Goal: Task Accomplishment & Management: Manage account settings

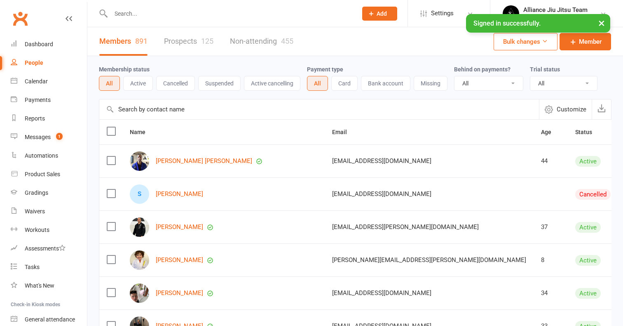
select select "100"
click at [49, 139] on div "Messages" at bounding box center [38, 137] width 26 height 7
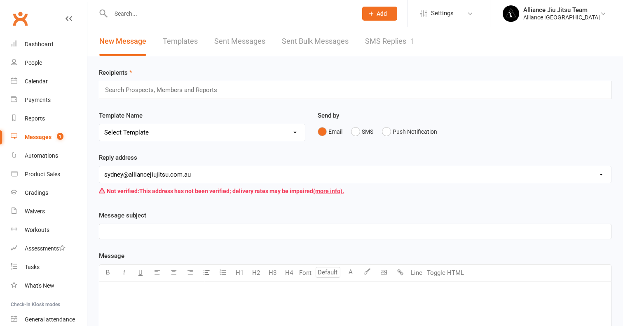
click at [392, 38] on link "SMS Replies 1" at bounding box center [389, 41] width 49 height 28
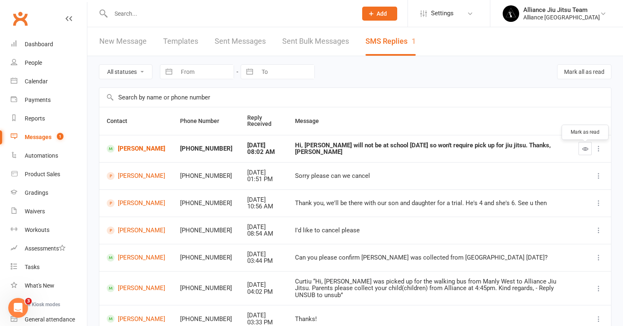
click at [583, 152] on icon "button" at bounding box center [586, 149] width 6 height 6
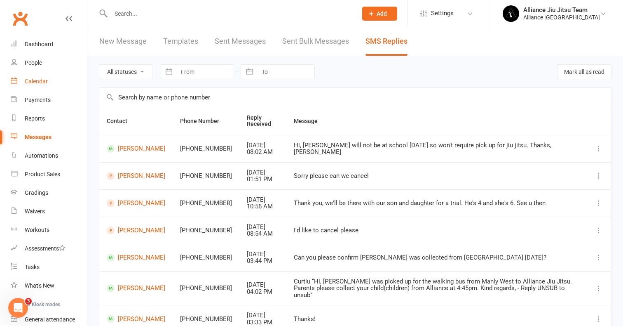
click at [34, 84] on div "Calendar" at bounding box center [36, 81] width 23 height 7
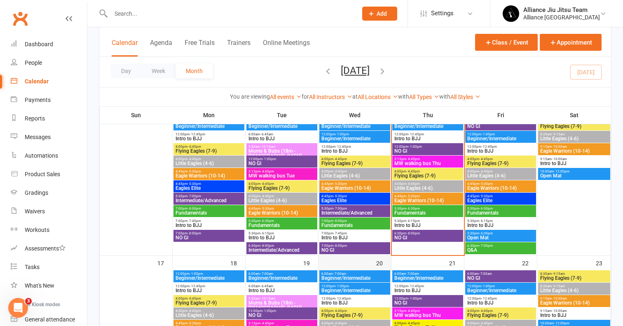
scroll to position [371, 0]
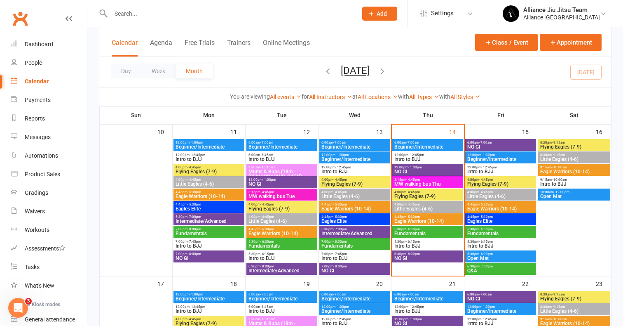
click at [419, 183] on span "MW walking bus Thu" at bounding box center [428, 183] width 68 height 5
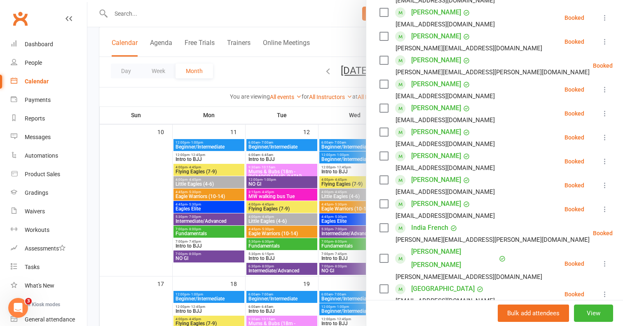
scroll to position [197, 0]
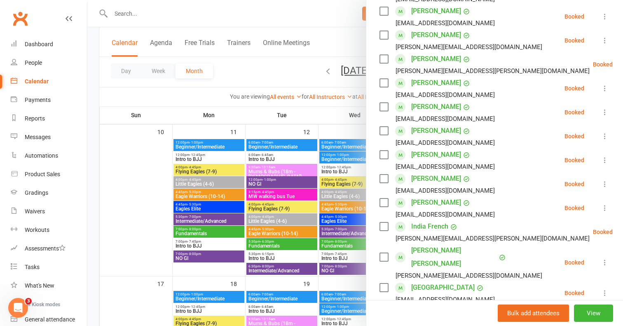
click at [605, 205] on icon at bounding box center [605, 208] width 8 height 8
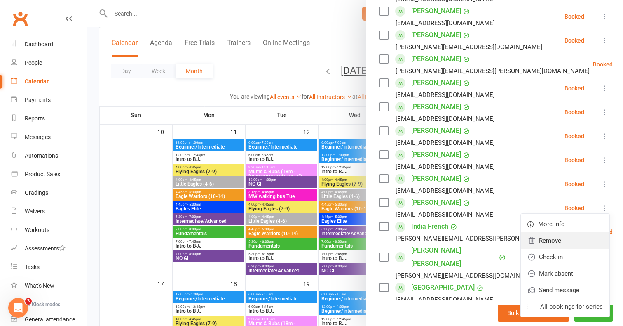
click at [548, 237] on link "Remove" at bounding box center [565, 240] width 89 height 16
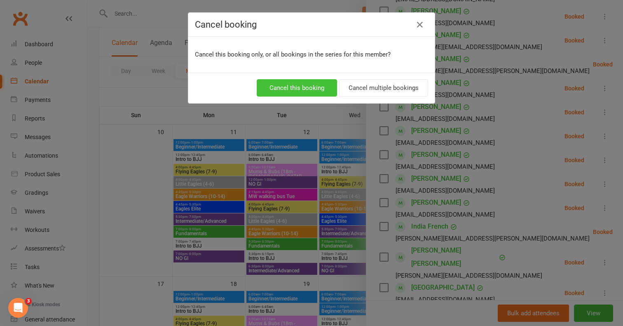
click at [310, 89] on button "Cancel this booking" at bounding box center [297, 87] width 80 height 17
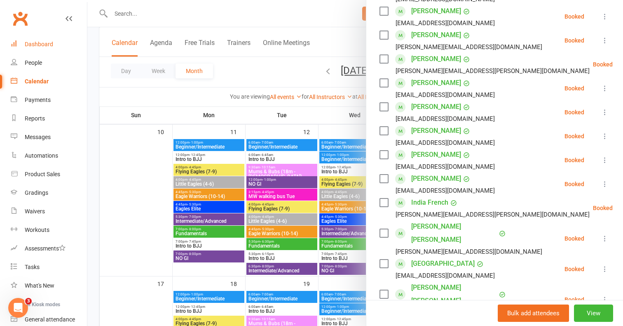
click at [33, 42] on div "Dashboard" at bounding box center [39, 44] width 28 height 7
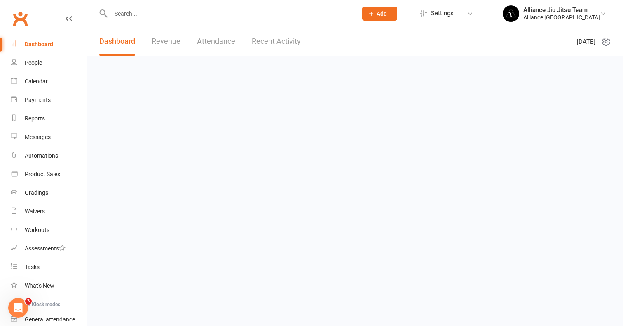
click at [174, 20] on div at bounding box center [225, 13] width 253 height 27
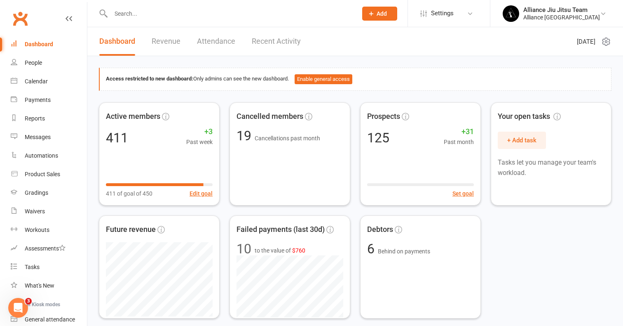
click at [174, 16] on input "text" at bounding box center [229, 14] width 243 height 12
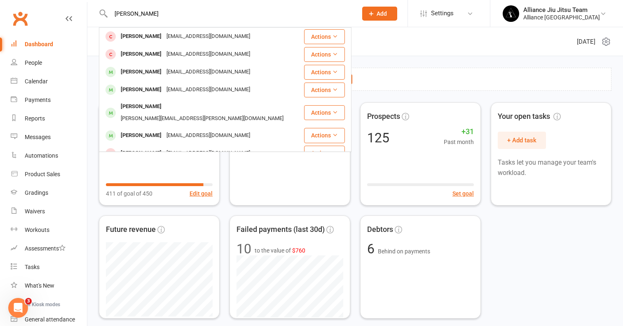
type input "[PERSON_NAME]"
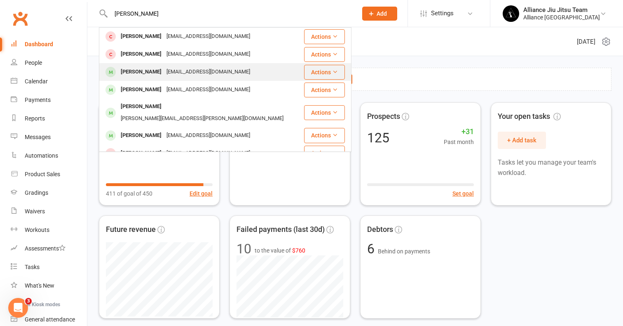
drag, startPoint x: 174, startPoint y: 16, endPoint x: 165, endPoint y: 75, distance: 59.3
click at [165, 75] on div "[EMAIL_ADDRESS][DOMAIN_NAME]" at bounding box center [208, 72] width 89 height 12
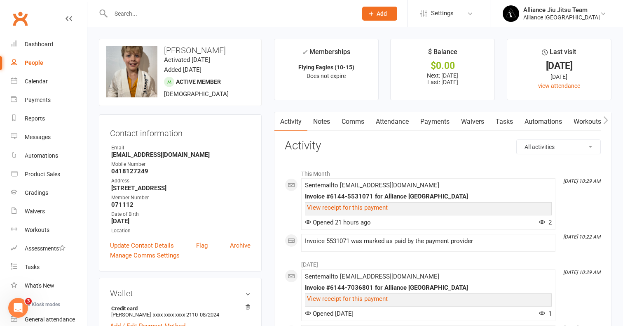
click at [205, 13] on input "text" at bounding box center [229, 14] width 243 height 12
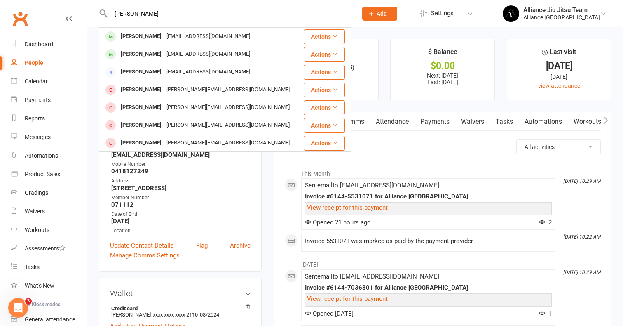
type input "[PERSON_NAME]"
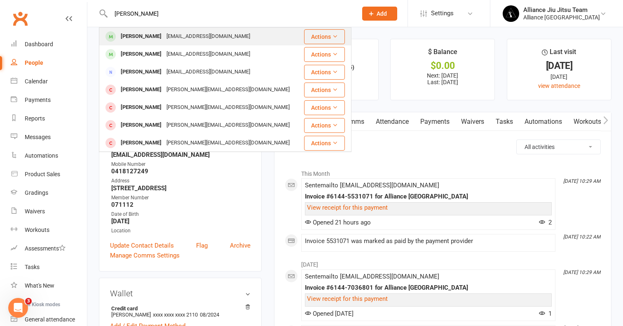
drag, startPoint x: 205, startPoint y: 13, endPoint x: 165, endPoint y: 39, distance: 47.4
click at [165, 39] on div "[EMAIL_ADDRESS][DOMAIN_NAME]" at bounding box center [208, 37] width 89 height 12
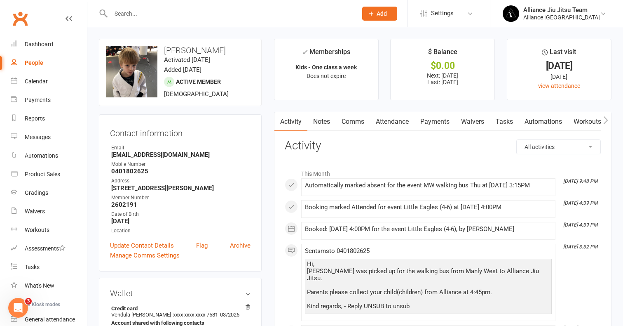
click at [171, 14] on input "text" at bounding box center [229, 14] width 243 height 12
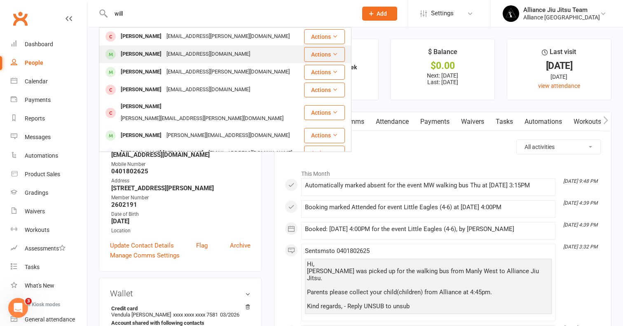
type input "will"
click at [164, 53] on div "[EMAIL_ADDRESS][DOMAIN_NAME]" at bounding box center [208, 54] width 89 height 12
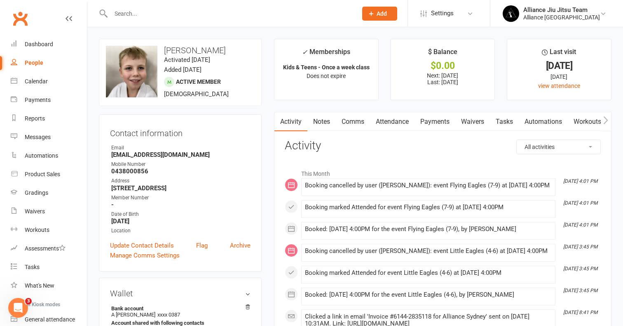
click at [164, 21] on div at bounding box center [225, 13] width 253 height 27
click at [157, 14] on input "text" at bounding box center [229, 14] width 243 height 12
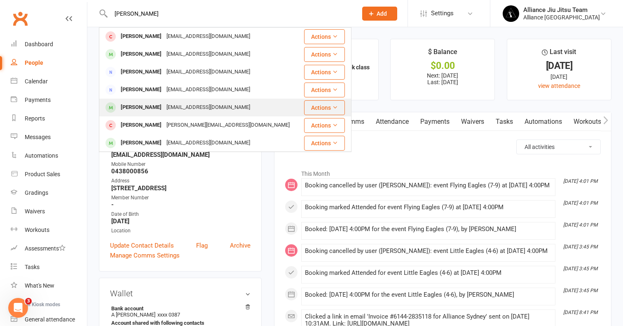
type input "[PERSON_NAME]"
click at [153, 107] on div "[PERSON_NAME]" at bounding box center [141, 107] width 46 height 12
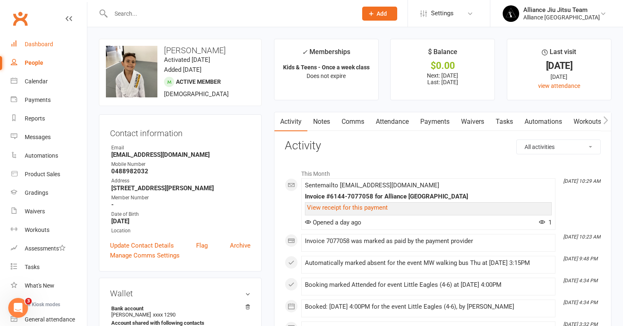
click at [44, 45] on div "Dashboard" at bounding box center [39, 44] width 28 height 7
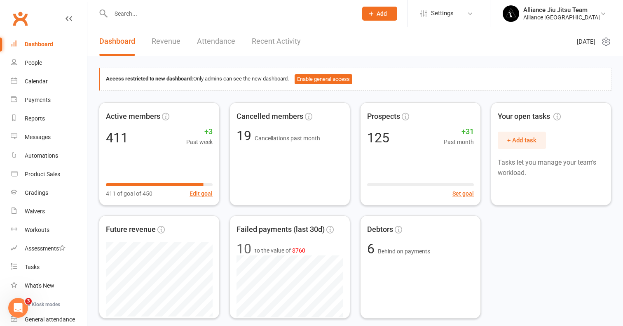
click at [180, 10] on input "text" at bounding box center [229, 14] width 243 height 12
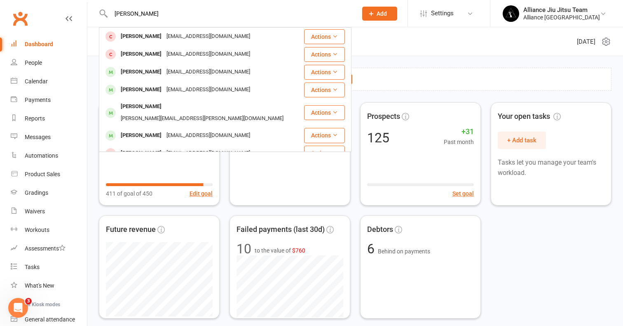
type input "[PERSON_NAME]"
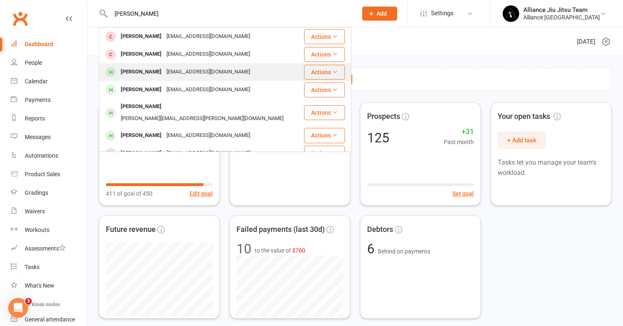
drag, startPoint x: 180, startPoint y: 10, endPoint x: 160, endPoint y: 71, distance: 64.2
click at [164, 71] on div "[EMAIL_ADDRESS][DOMAIN_NAME]" at bounding box center [208, 72] width 89 height 12
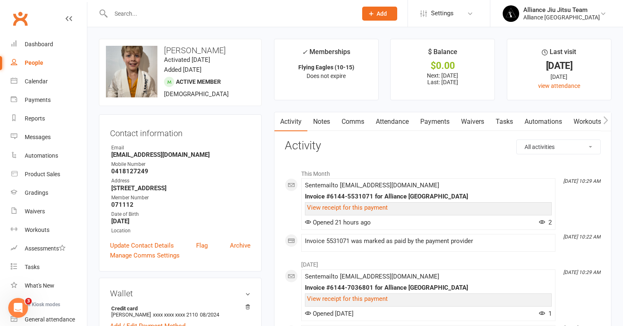
click at [437, 118] on link "Payments" at bounding box center [435, 121] width 41 height 19
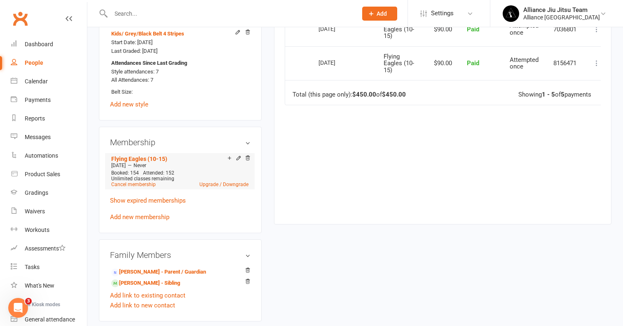
scroll to position [360, 0]
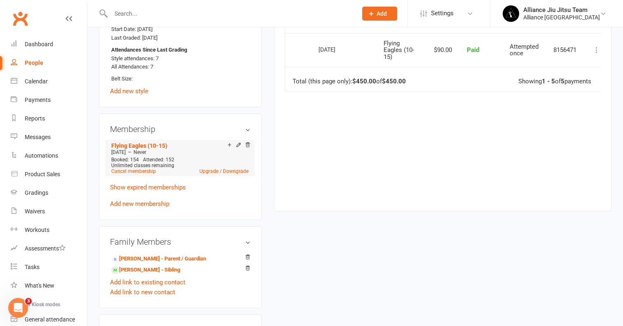
click at [219, 165] on div "Unlimited classes remaining" at bounding box center [179, 165] width 137 height 6
click at [219, 168] on link "Upgrade / Downgrade" at bounding box center [224, 171] width 49 height 6
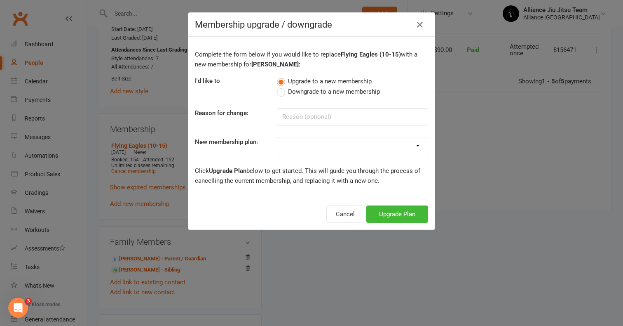
click at [311, 91] on span "Downgrade to a new membership" at bounding box center [334, 91] width 92 height 9
click at [282, 87] on input "Downgrade to a new membership" at bounding box center [279, 87] width 5 height 0
select select "6"
click at [394, 212] on button "Downgrade Plan" at bounding box center [393, 213] width 70 height 17
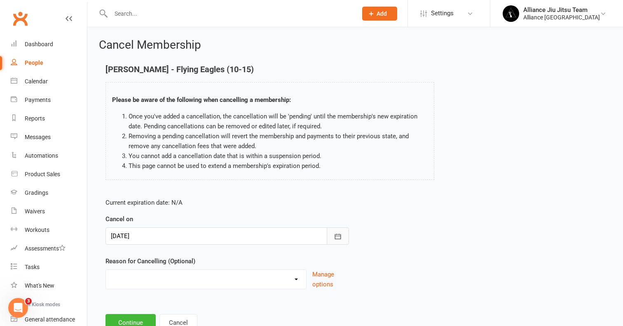
click at [339, 234] on icon "button" at bounding box center [338, 236] width 8 height 8
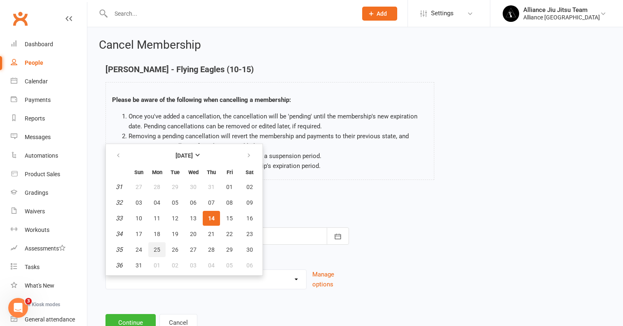
click at [158, 249] on span "25" at bounding box center [157, 249] width 7 height 7
type input "[DATE]"
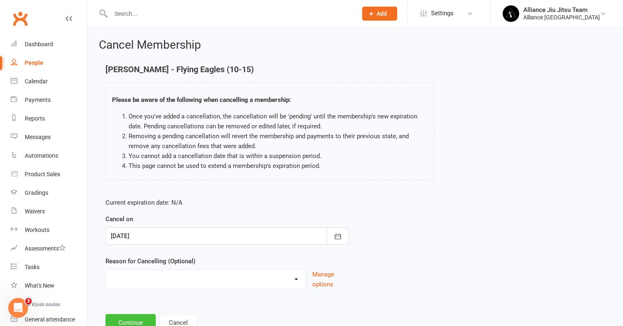
click at [136, 315] on button "Continue" at bounding box center [131, 322] width 50 height 17
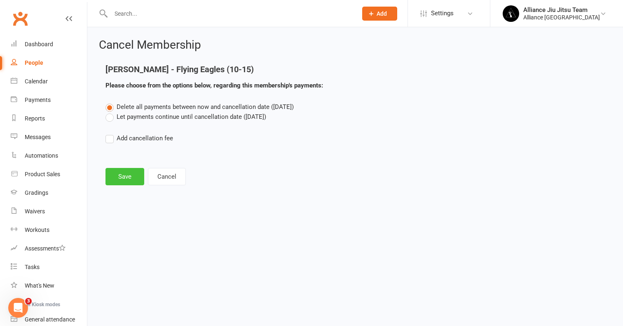
click at [124, 180] on button "Save" at bounding box center [125, 176] width 39 height 17
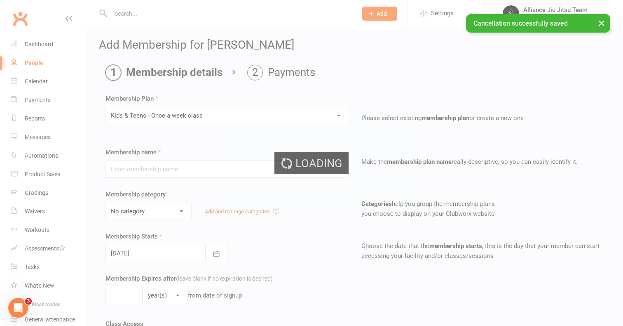
type input "Kids & Teens - Once a week class"
select select "5"
select select "1"
type input "1"
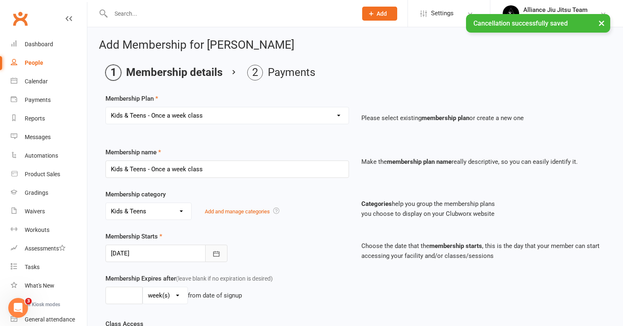
click at [221, 254] on button "button" at bounding box center [216, 253] width 22 height 17
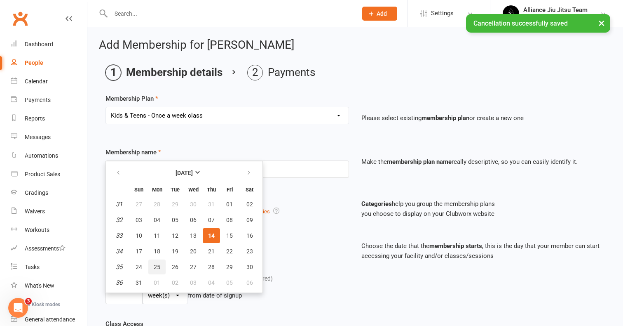
click at [156, 267] on span "25" at bounding box center [157, 267] width 7 height 7
type input "[DATE]"
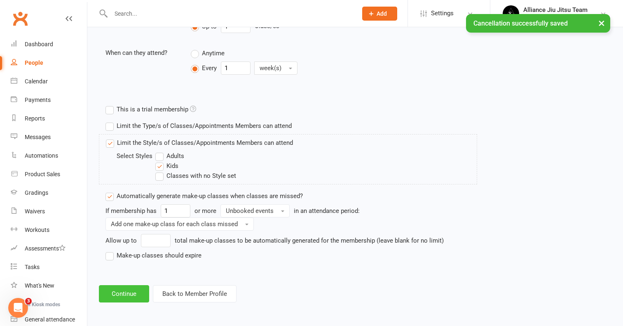
click at [116, 287] on button "Continue" at bounding box center [124, 293] width 50 height 17
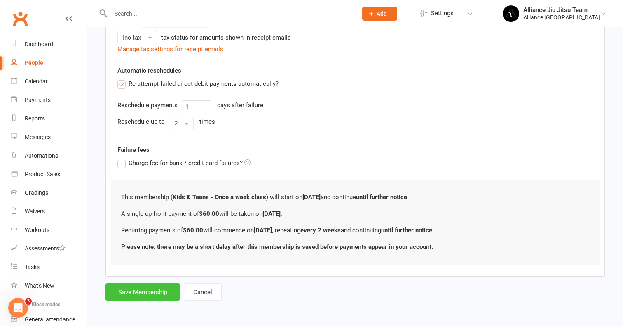
click at [137, 287] on button "Save Membership" at bounding box center [143, 291] width 75 height 17
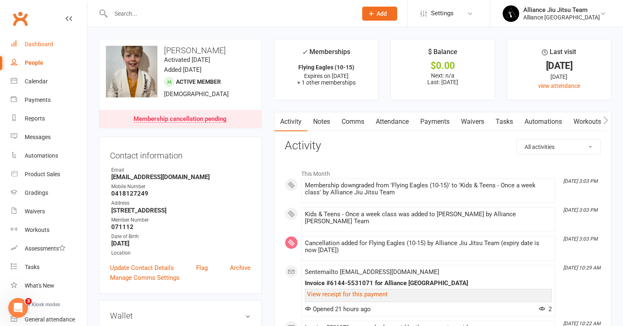
click at [32, 44] on div "Dashboard" at bounding box center [39, 44] width 28 height 7
